Goal: Communication & Community: Answer question/provide support

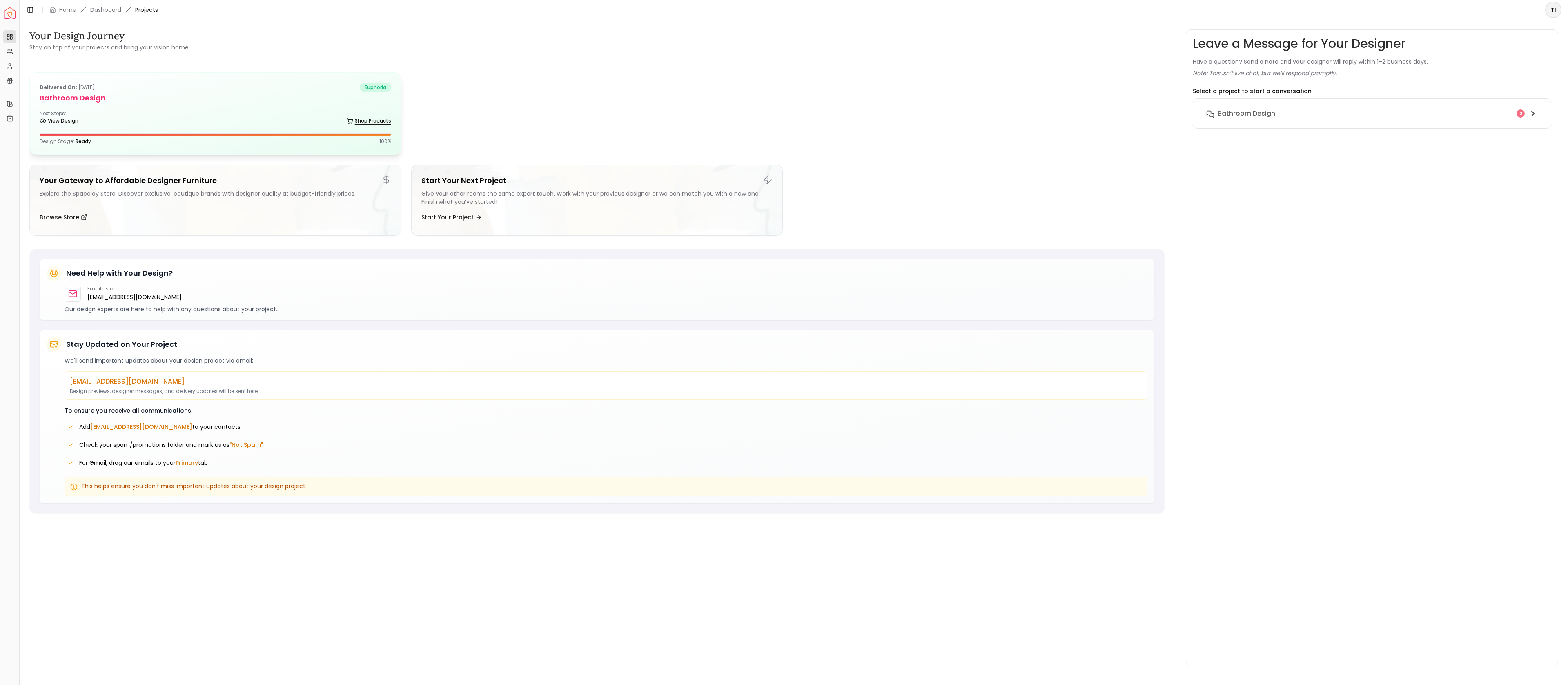
click at [350, 119] on icon at bounding box center [350, 121] width 7 height 7
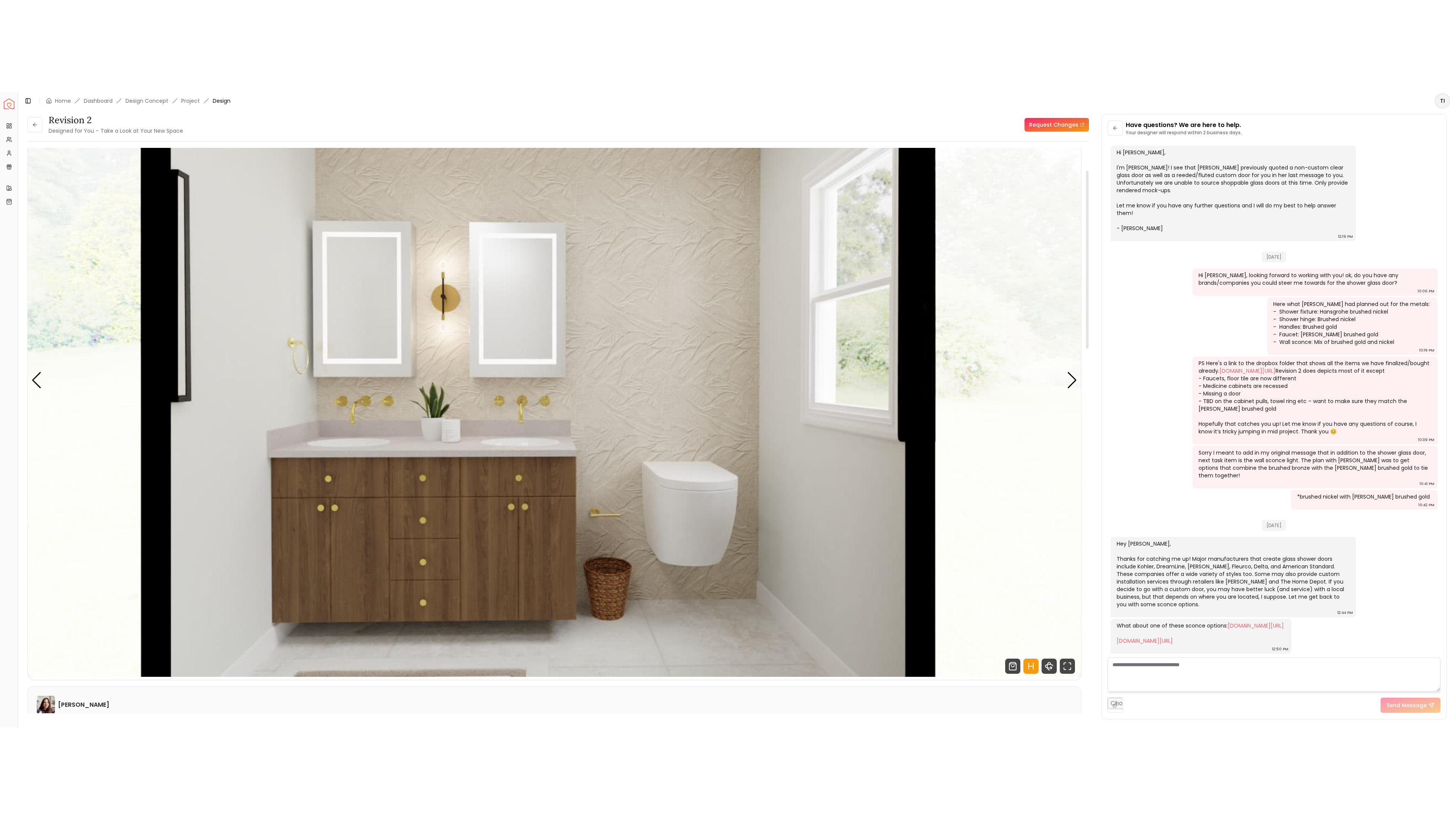
scroll to position [72, 0]
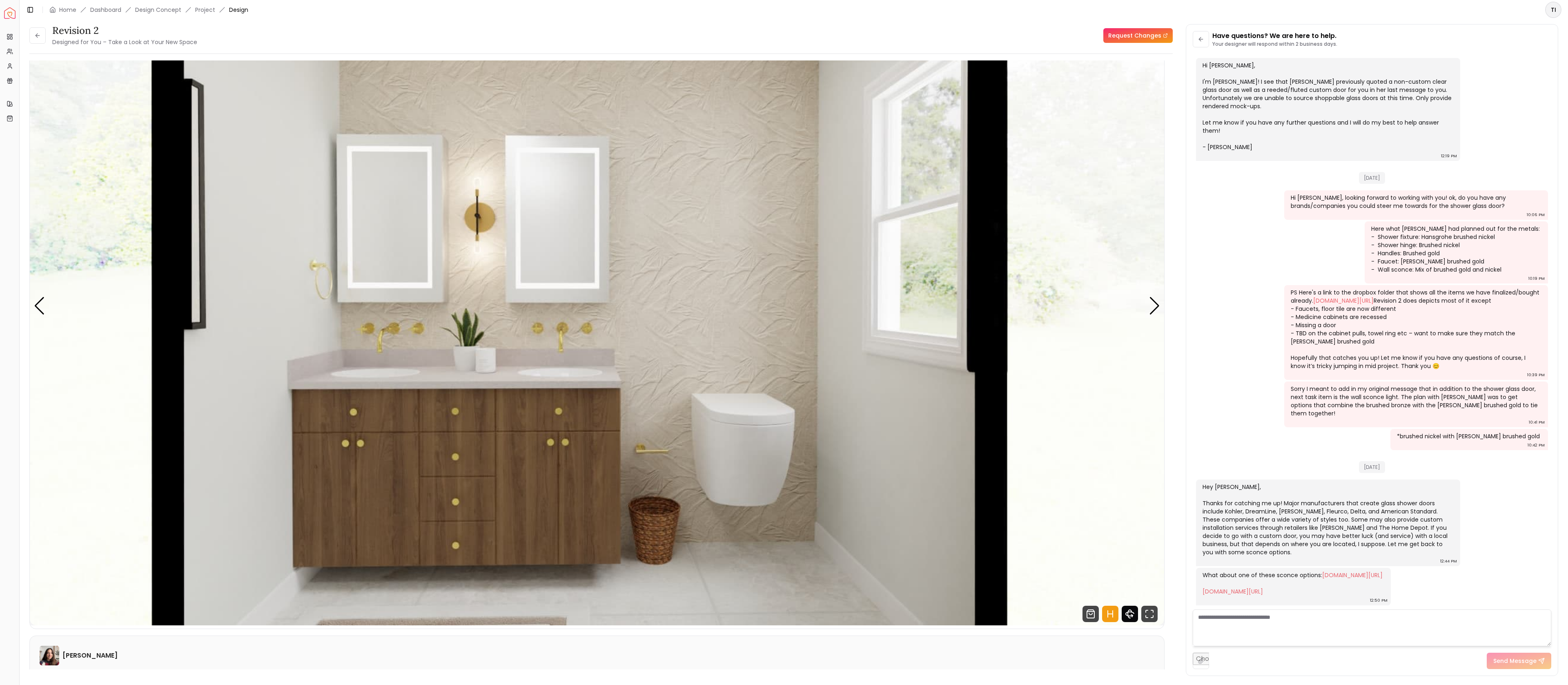
click at [1130, 614] on icon "360 View" at bounding box center [1129, 614] width 16 height 16
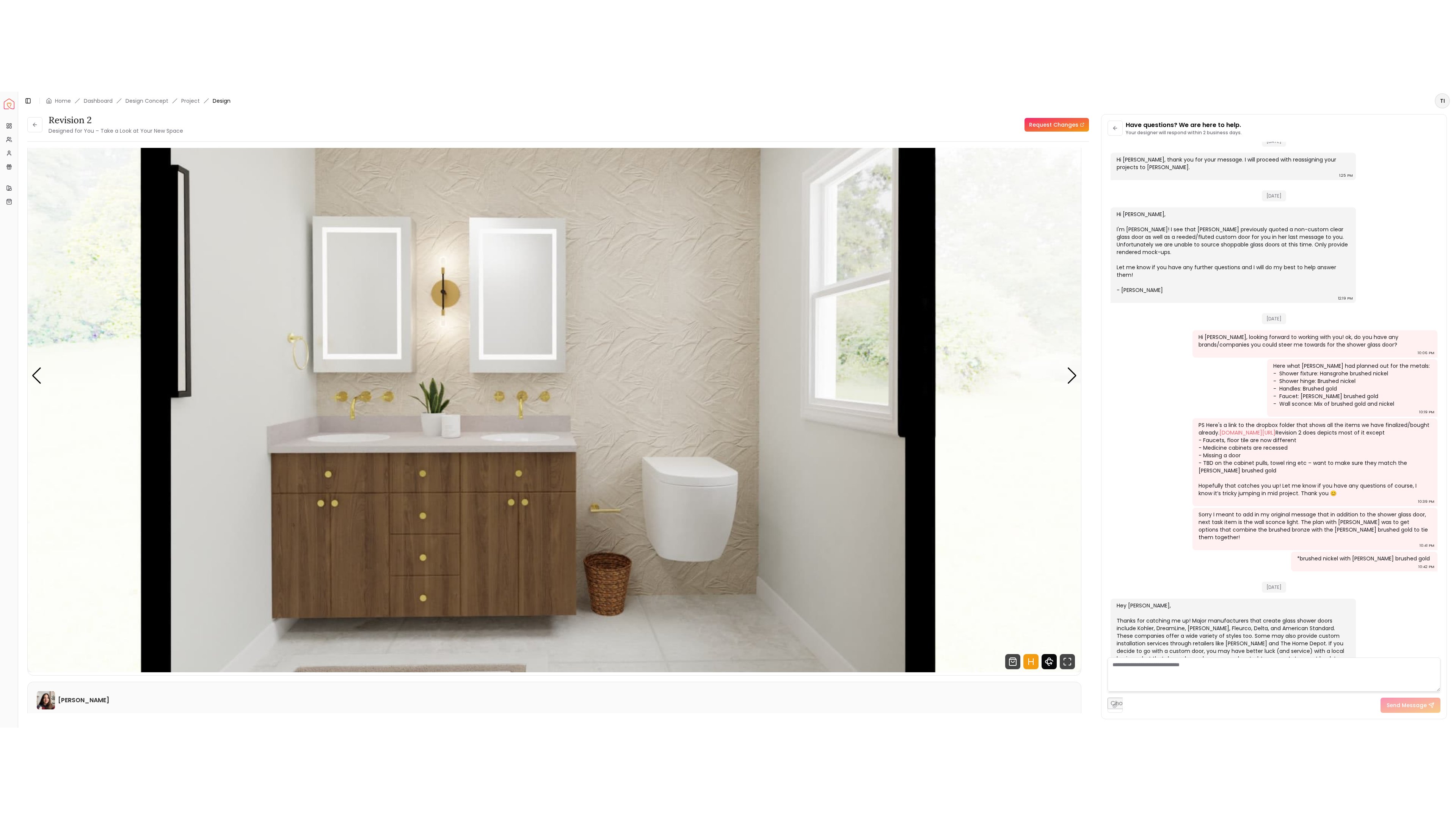
scroll to position [1021, 0]
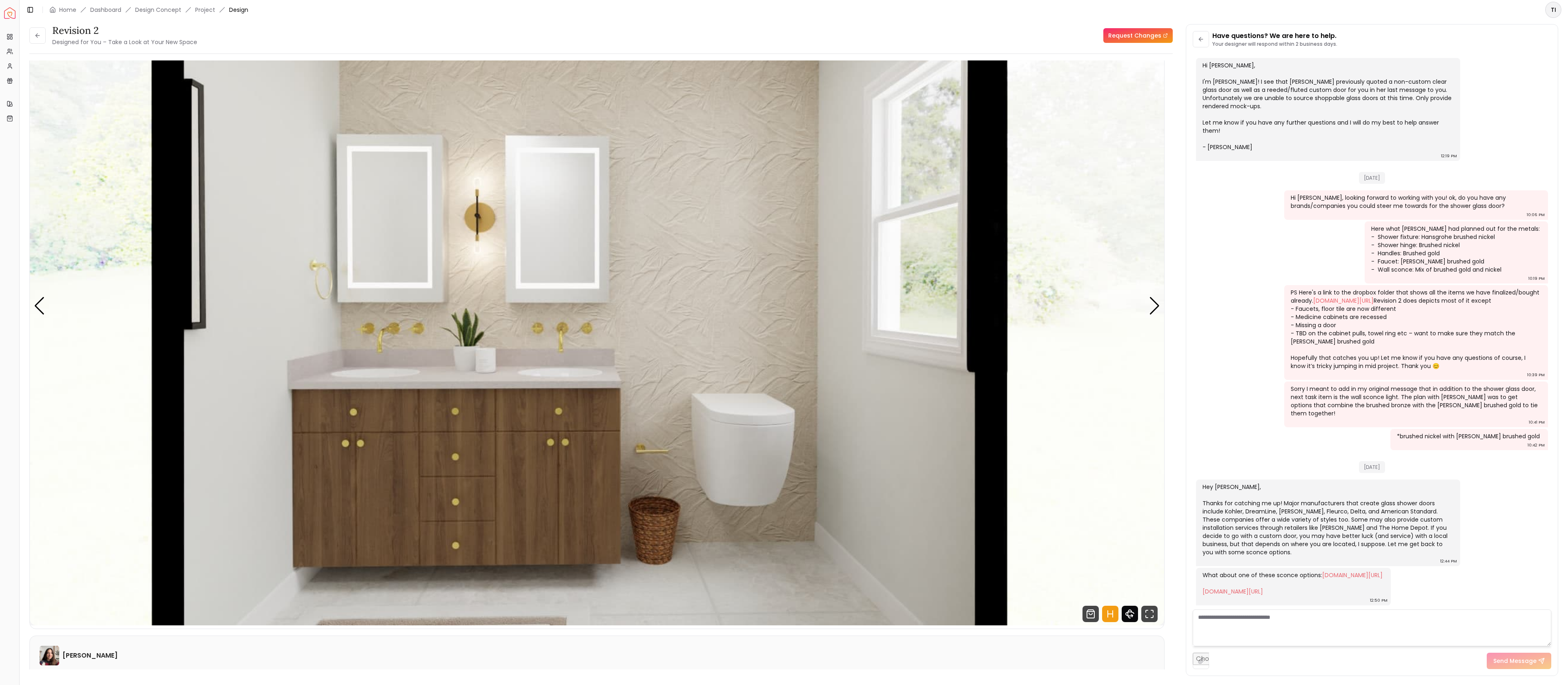
click at [1130, 614] on icon "360 View" at bounding box center [1129, 614] width 16 height 16
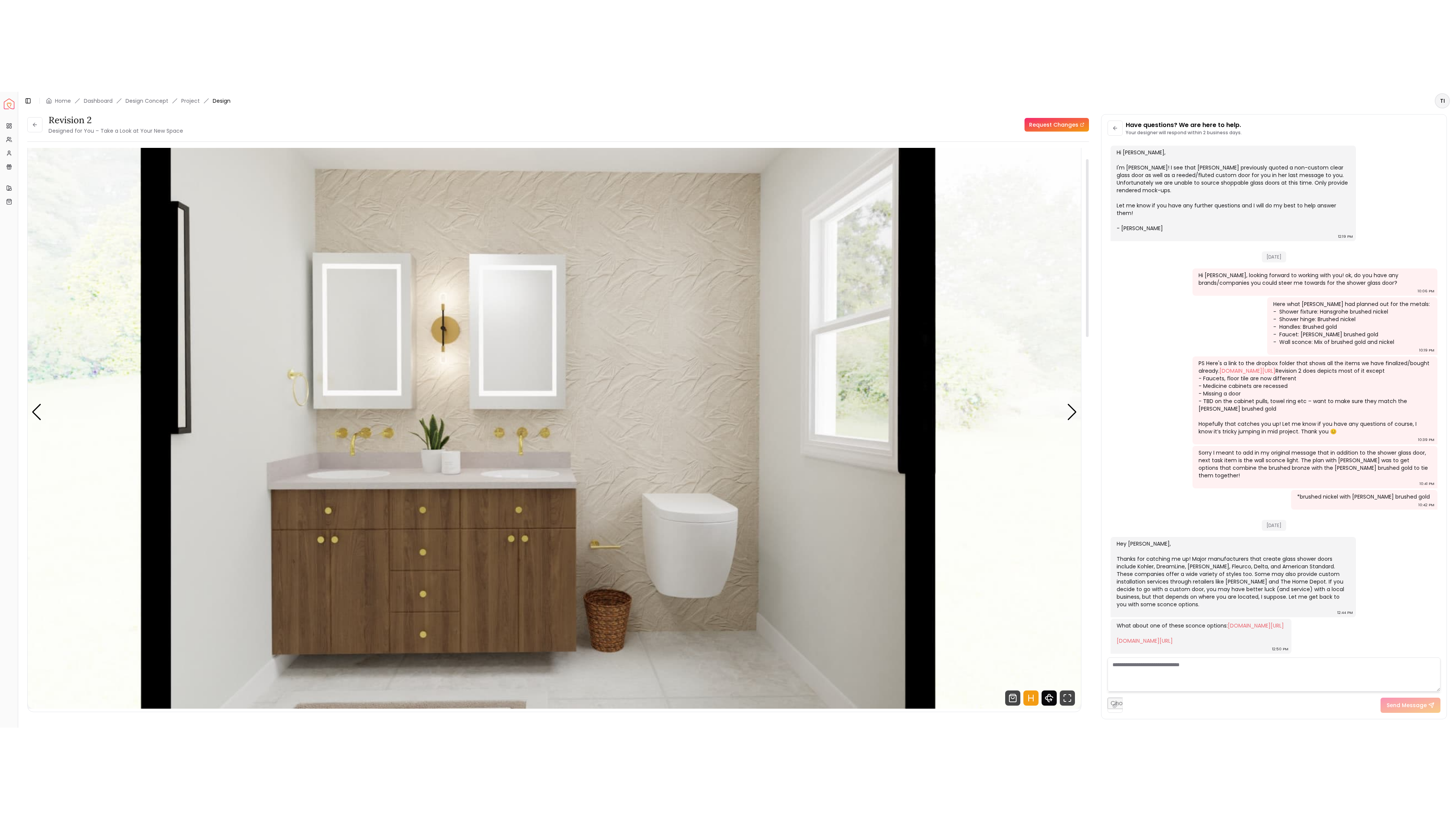
scroll to position [35, 0]
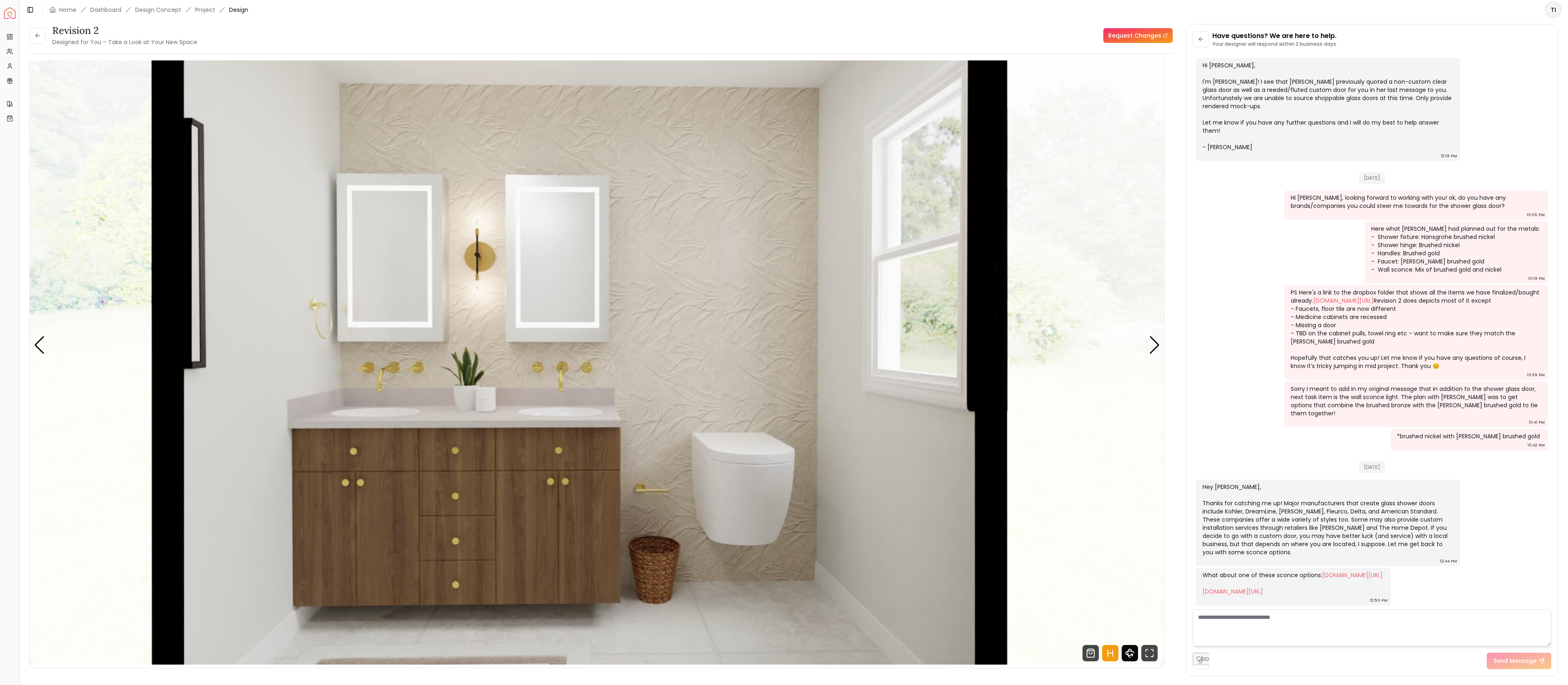
click at [1130, 653] on icon "360 View" at bounding box center [1129, 652] width 16 height 16
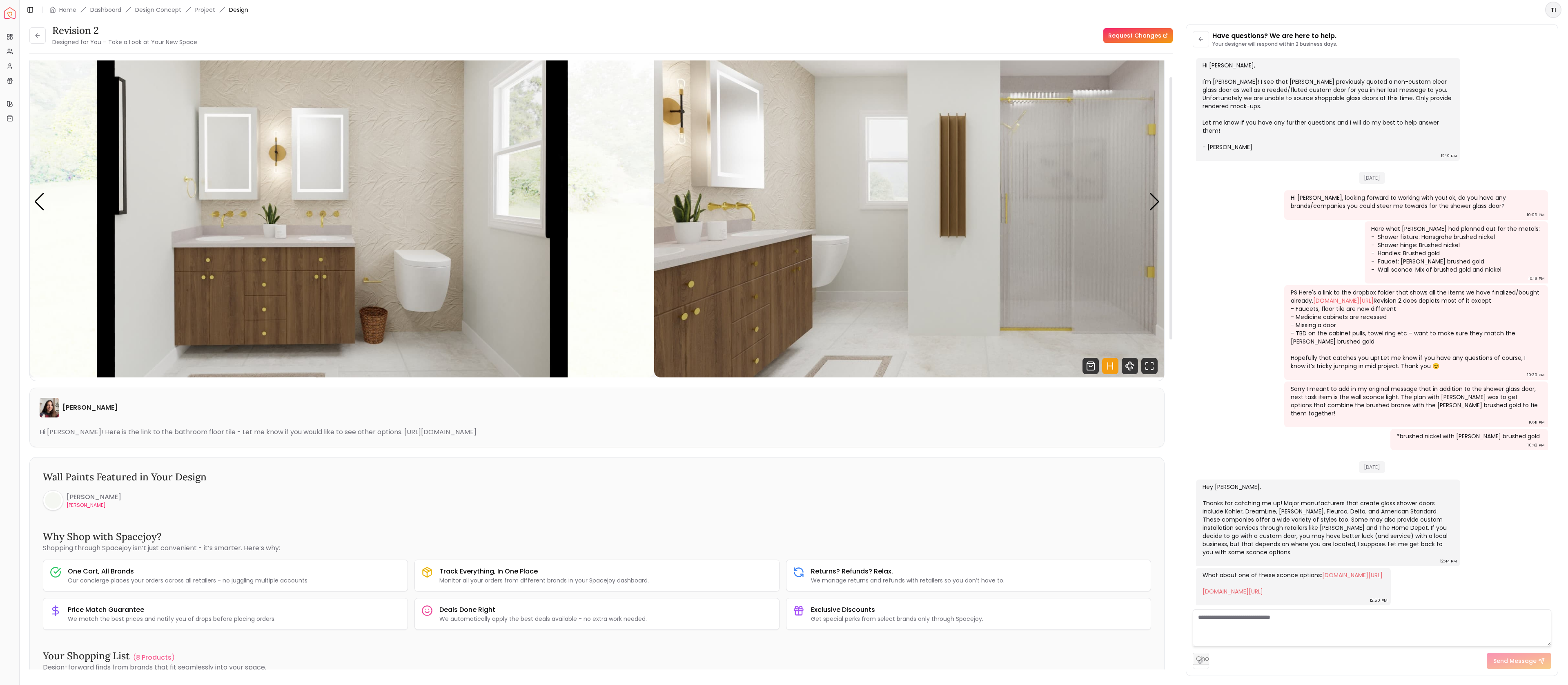
scroll to position [1100, 0]
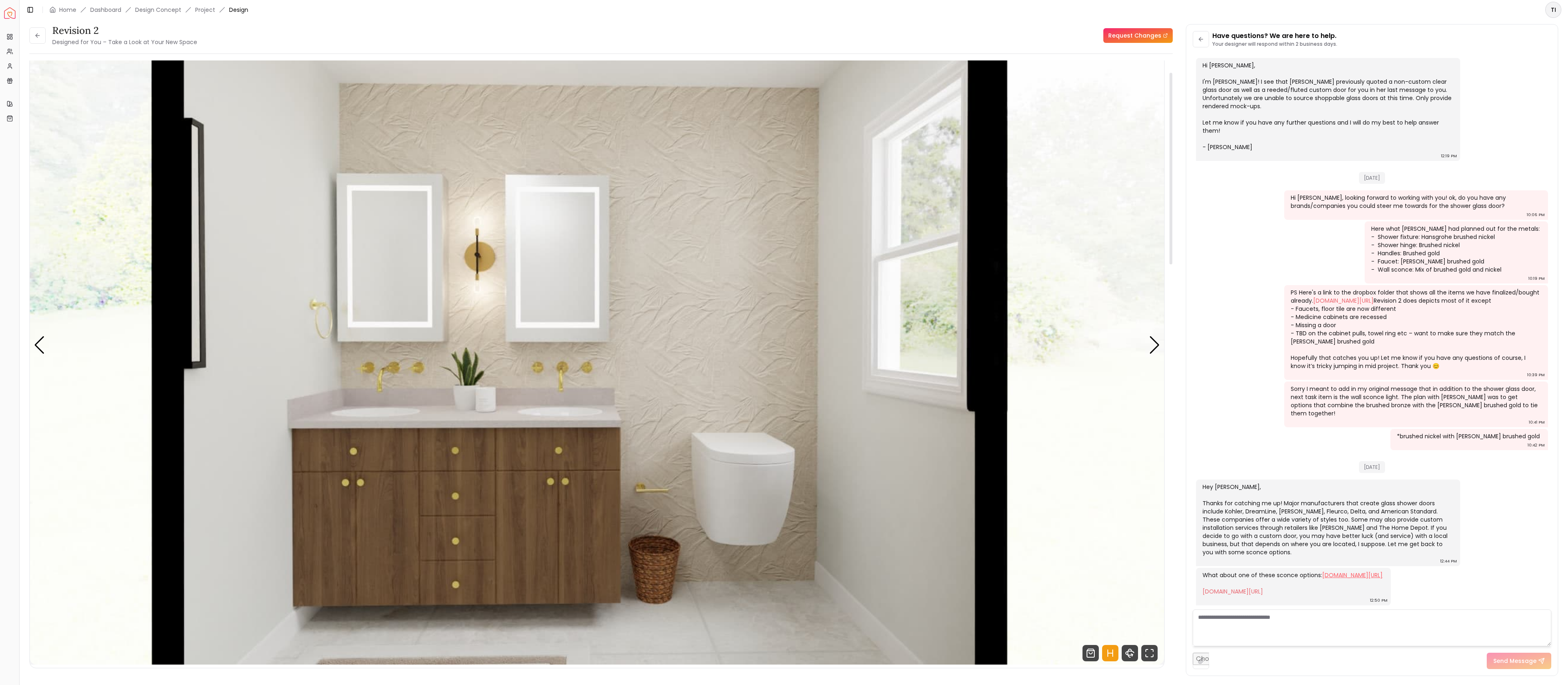
click at [1323, 571] on link "[DOMAIN_NAME][URL]" at bounding box center [1353, 575] width 61 height 8
click at [1263, 588] on link "[DOMAIN_NAME][URL]" at bounding box center [1233, 592] width 61 height 8
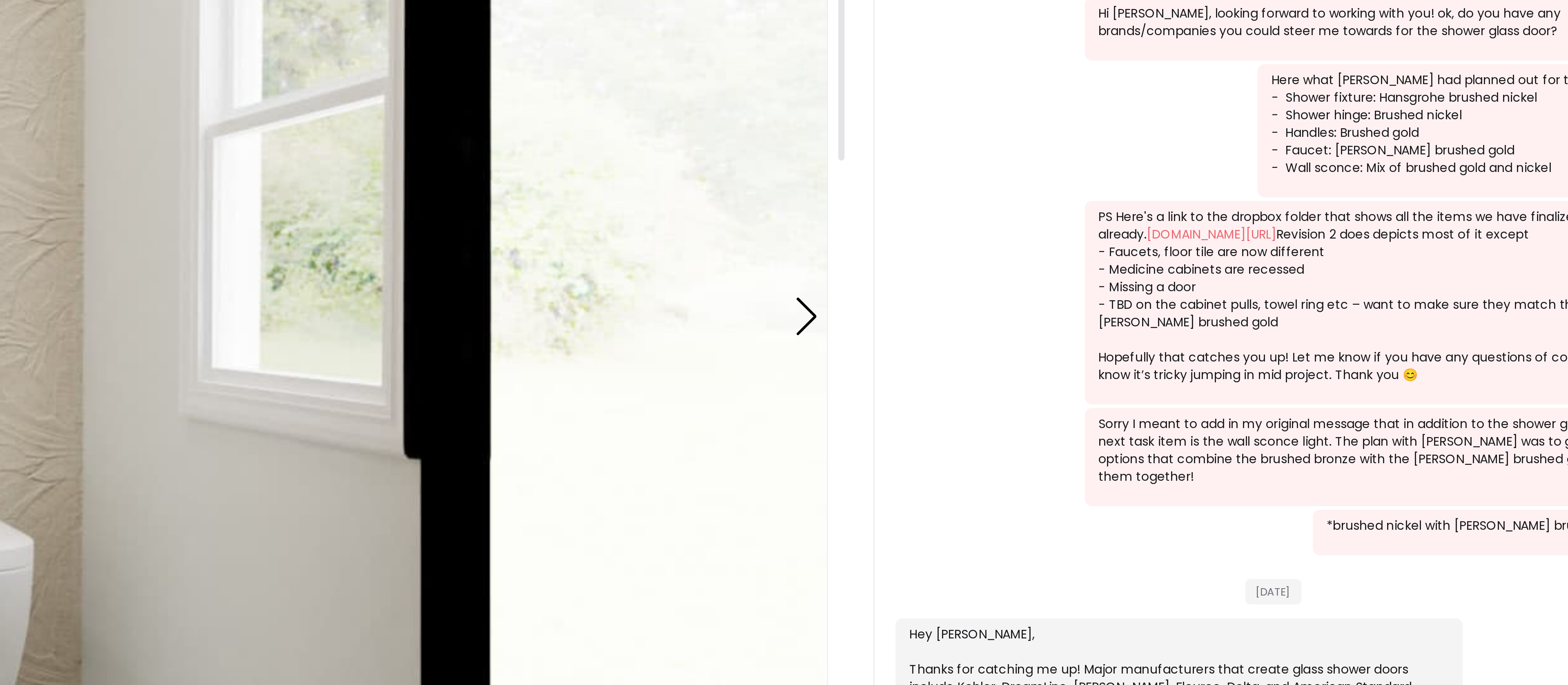
scroll to position [0, 0]
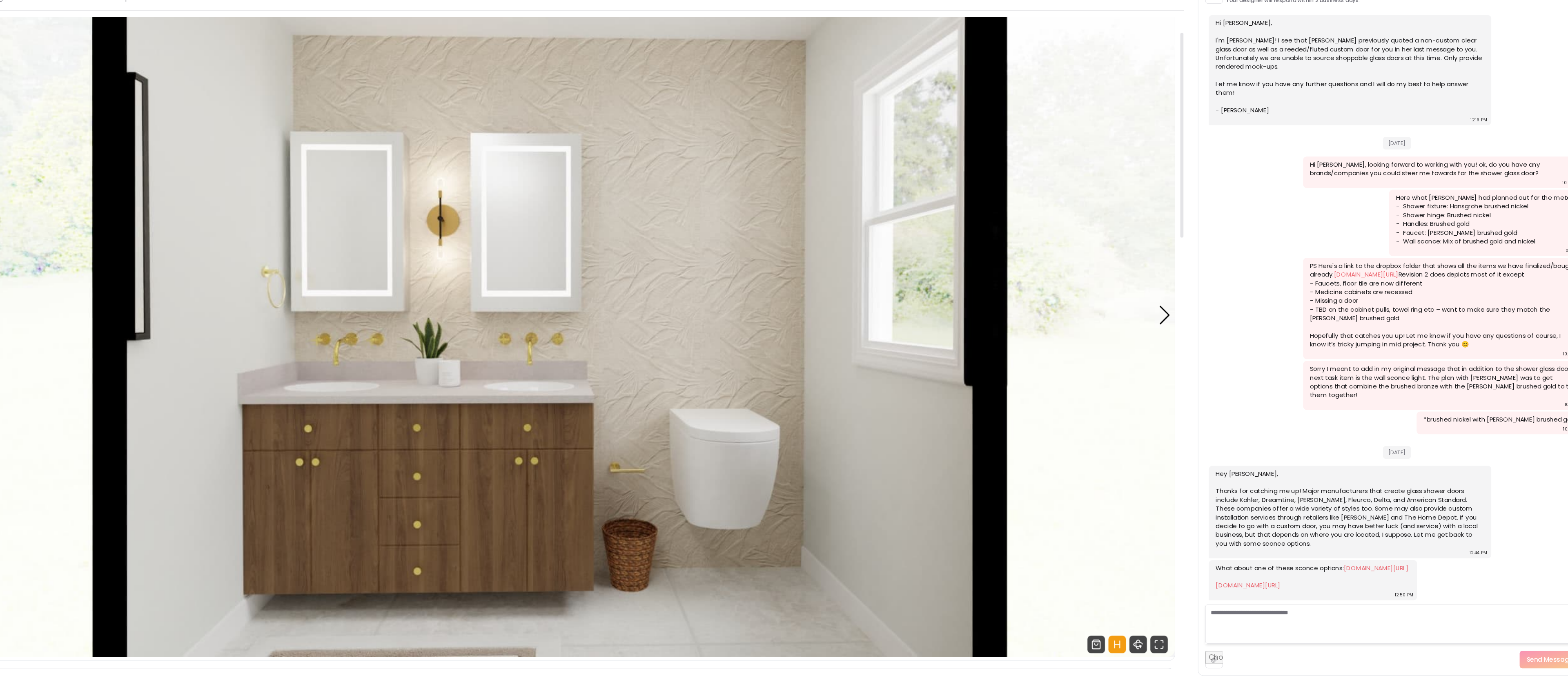
click at [1244, 617] on textarea at bounding box center [1372, 628] width 359 height 37
click at [1429, 617] on textarea "**********" at bounding box center [1372, 628] width 359 height 37
type textarea "**********"
click at [1304, 617] on textarea at bounding box center [1372, 628] width 359 height 37
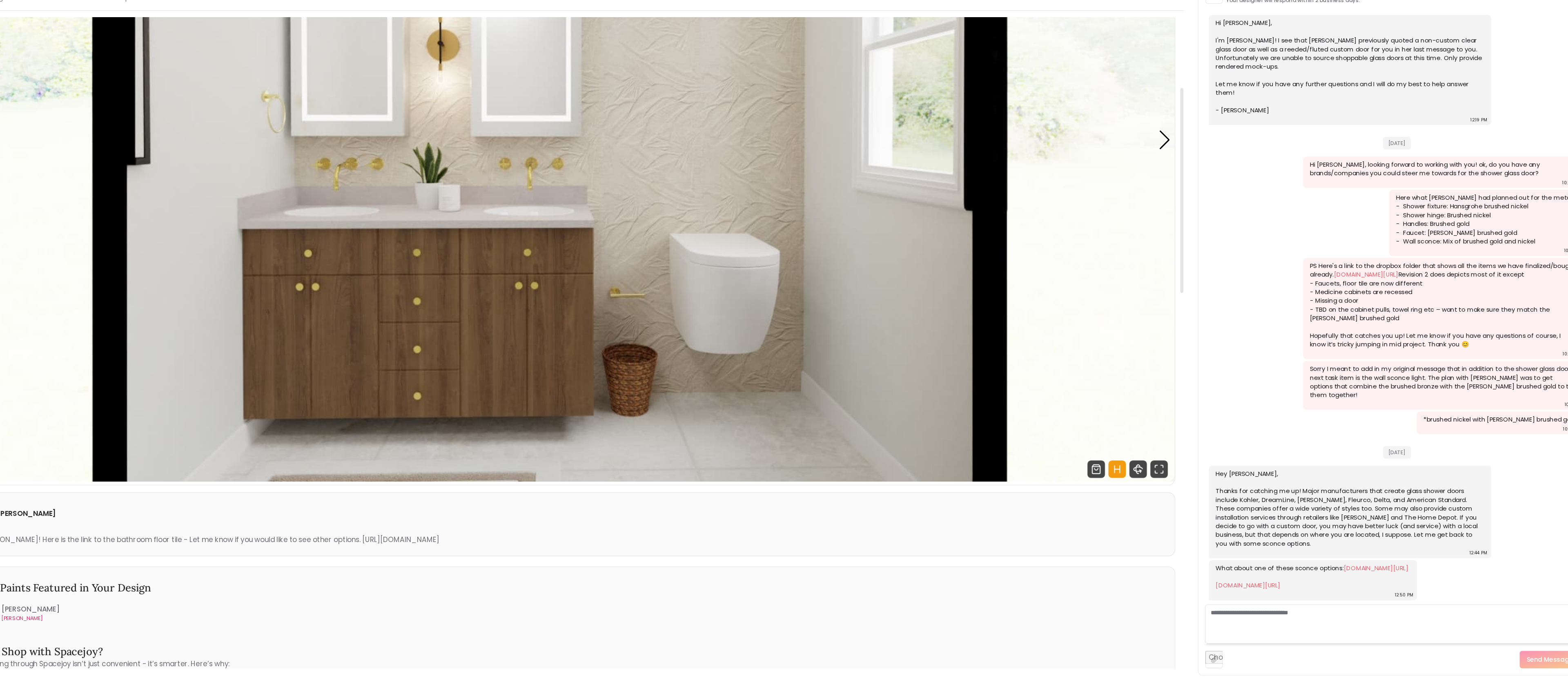
scroll to position [209, 0]
click at [1332, 617] on textarea at bounding box center [1372, 628] width 359 height 37
paste textarea "**********"
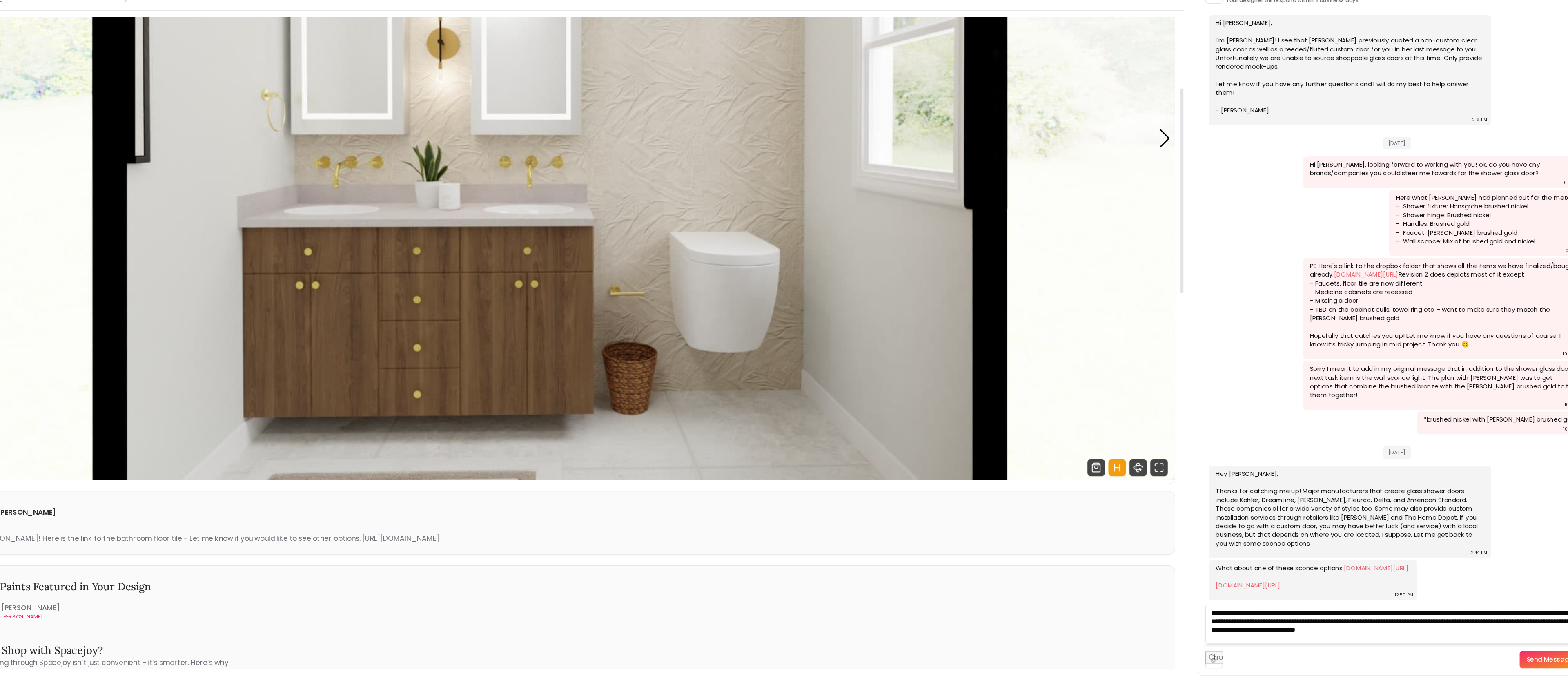
type textarea "**********"
click at [1511, 667] on button "Send Message" at bounding box center [1518, 661] width 65 height 16
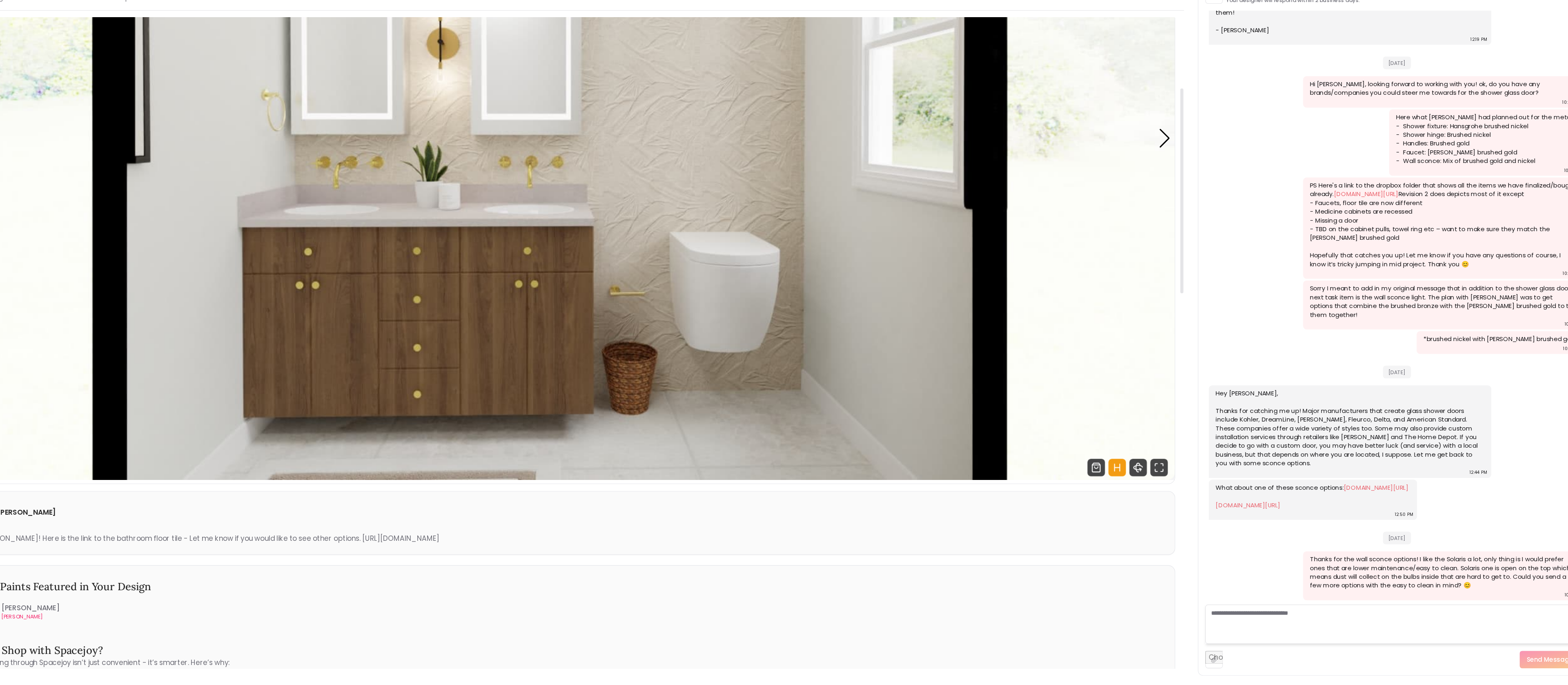
scroll to position [1176, 0]
